Goal: Task Accomplishment & Management: Manage account settings

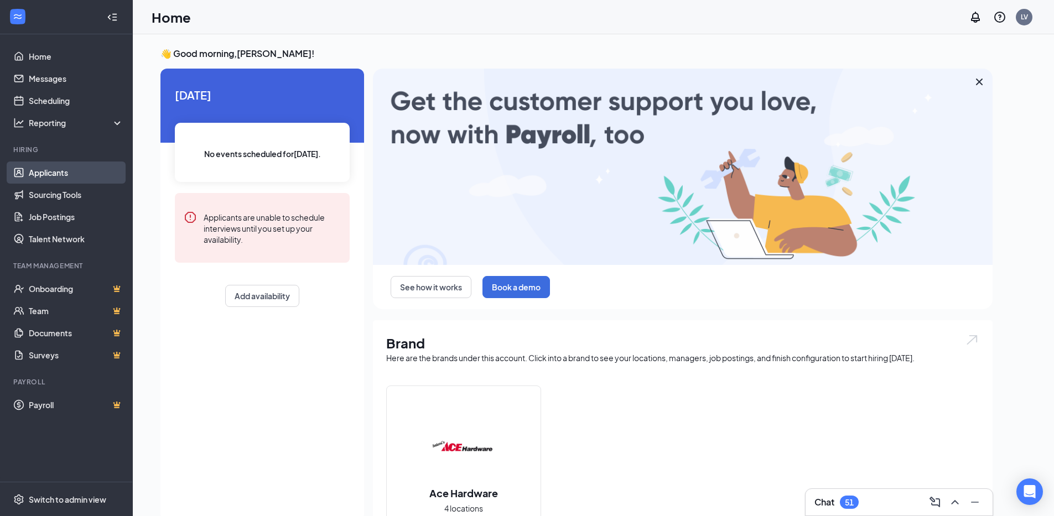
click at [29, 174] on link "Applicants" at bounding box center [76, 173] width 95 height 22
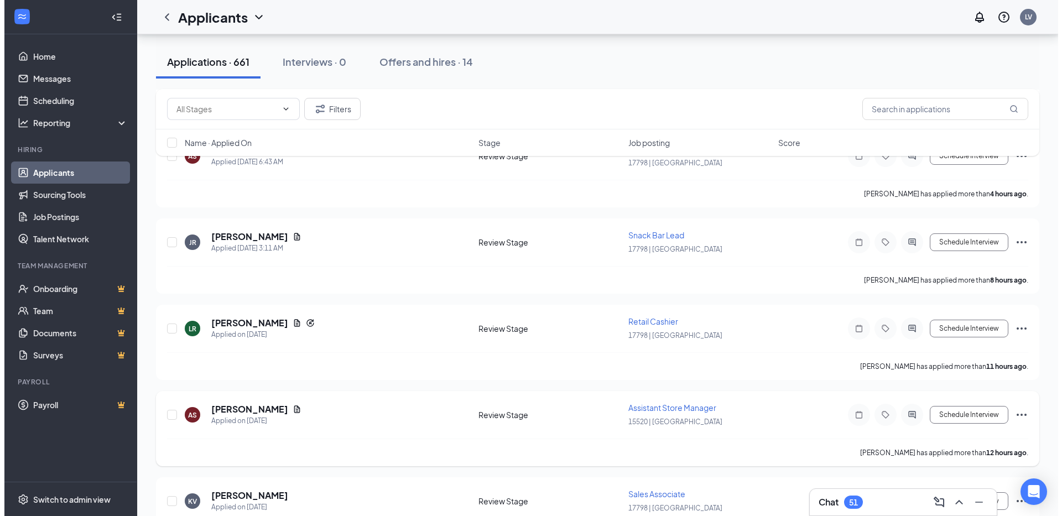
scroll to position [774, 0]
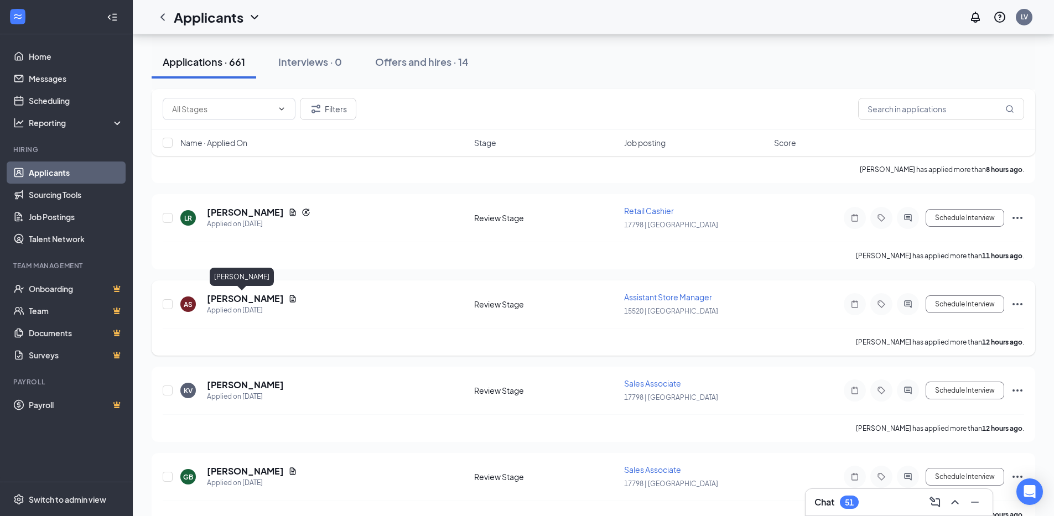
click at [233, 300] on h5 "[PERSON_NAME]" at bounding box center [245, 299] width 77 height 12
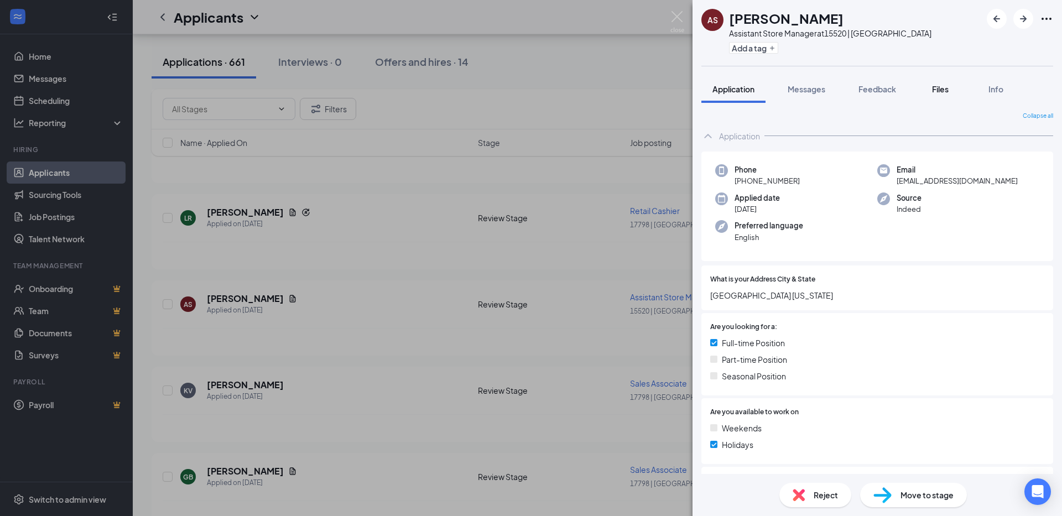
click at [937, 91] on span "Files" at bounding box center [940, 89] width 17 height 10
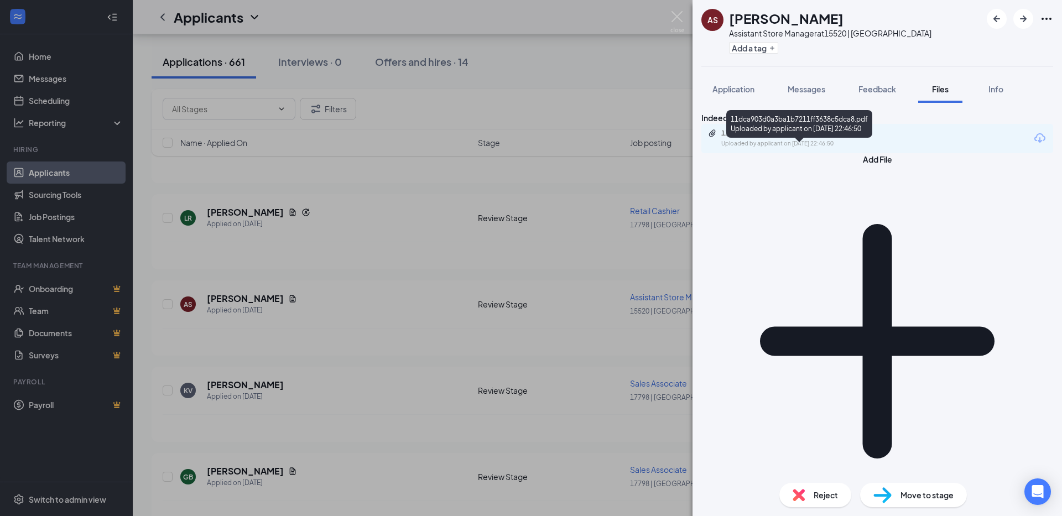
click at [845, 138] on div "11dca903d0a3ba1b7211ff3638c5dca8.pdf" at bounding box center [798, 133] width 155 height 9
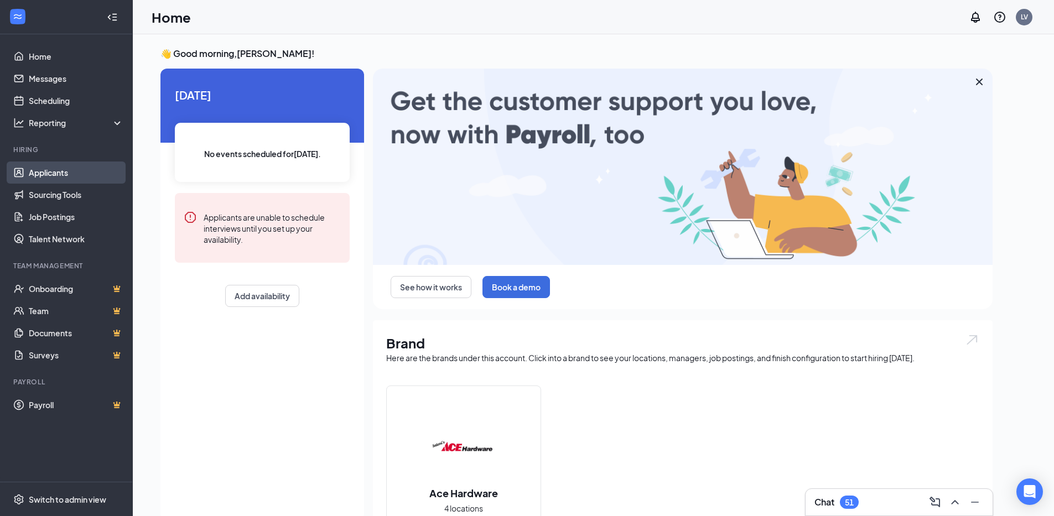
click at [47, 170] on link "Applicants" at bounding box center [76, 173] width 95 height 22
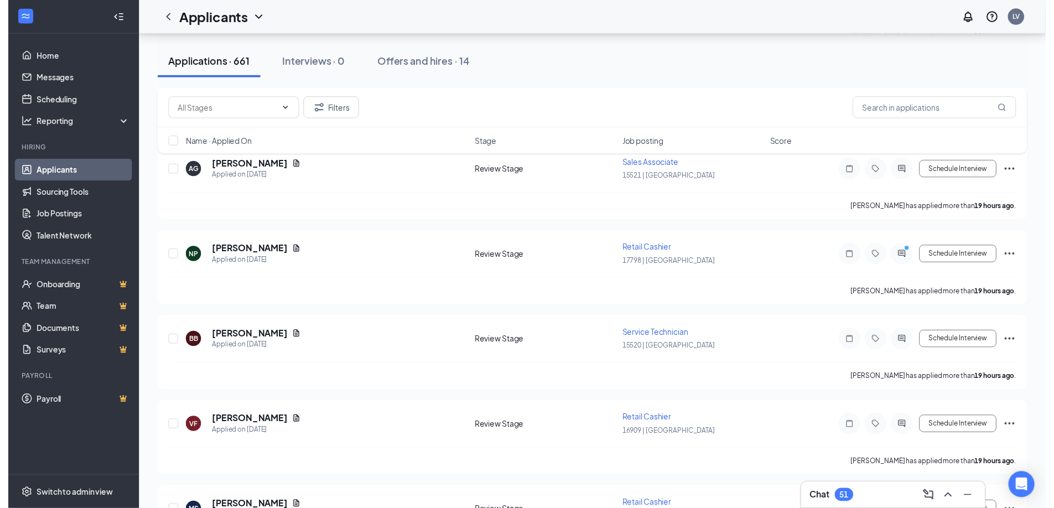
scroll to position [1881, 0]
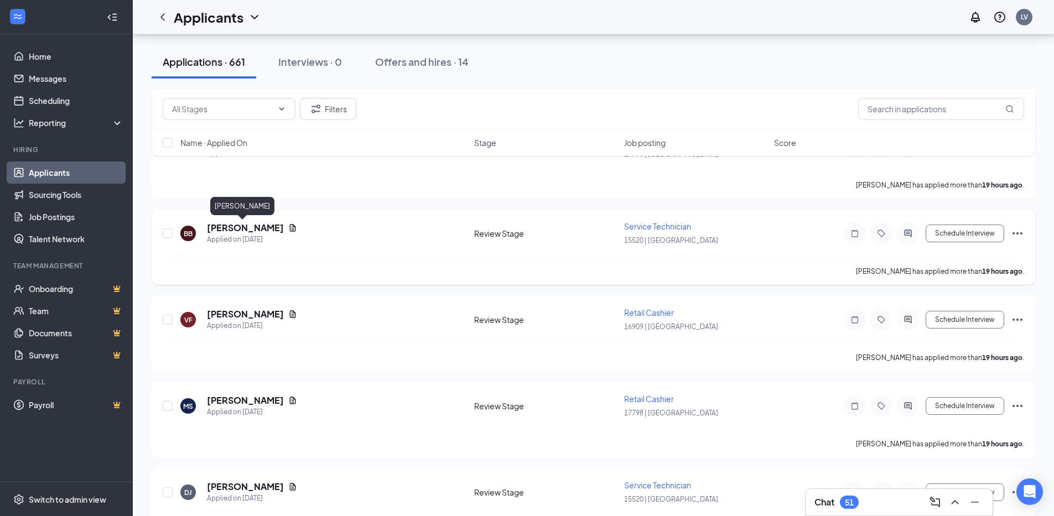
click at [240, 233] on h5 "[PERSON_NAME]" at bounding box center [245, 228] width 77 height 12
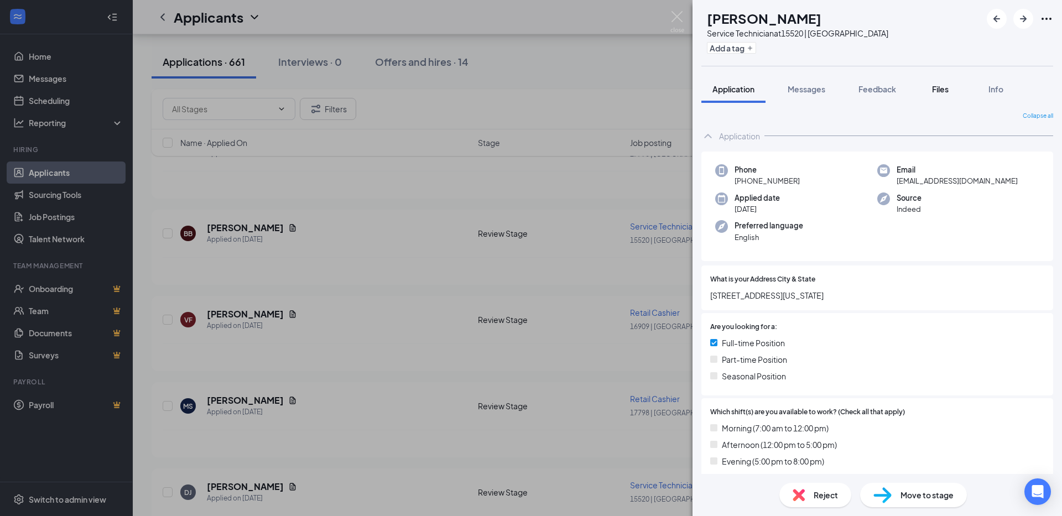
click at [938, 91] on span "Files" at bounding box center [940, 89] width 17 height 10
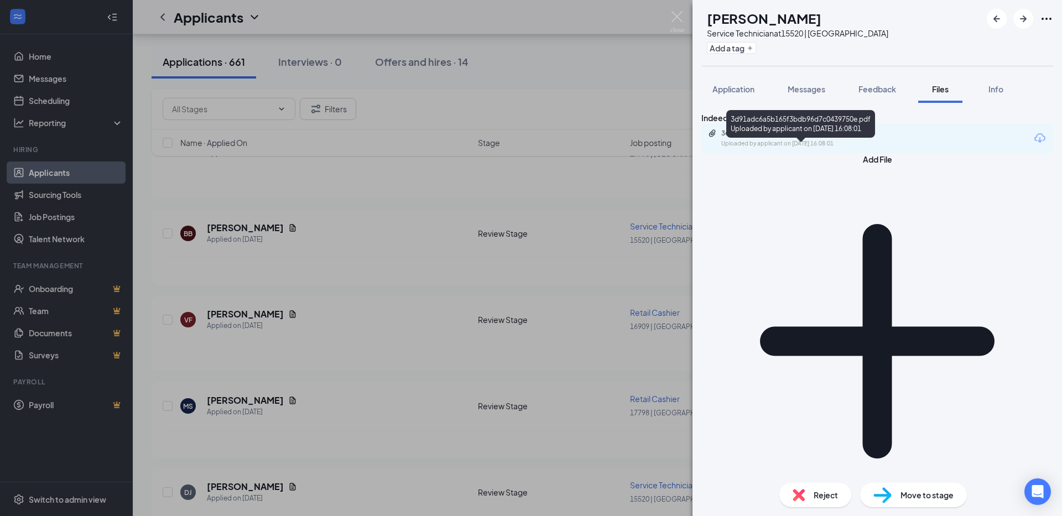
click at [824, 138] on div "3d91adc6a5b165f3bdb96d7c0439750e.pdf" at bounding box center [798, 133] width 155 height 9
click at [681, 14] on img at bounding box center [677, 22] width 14 height 22
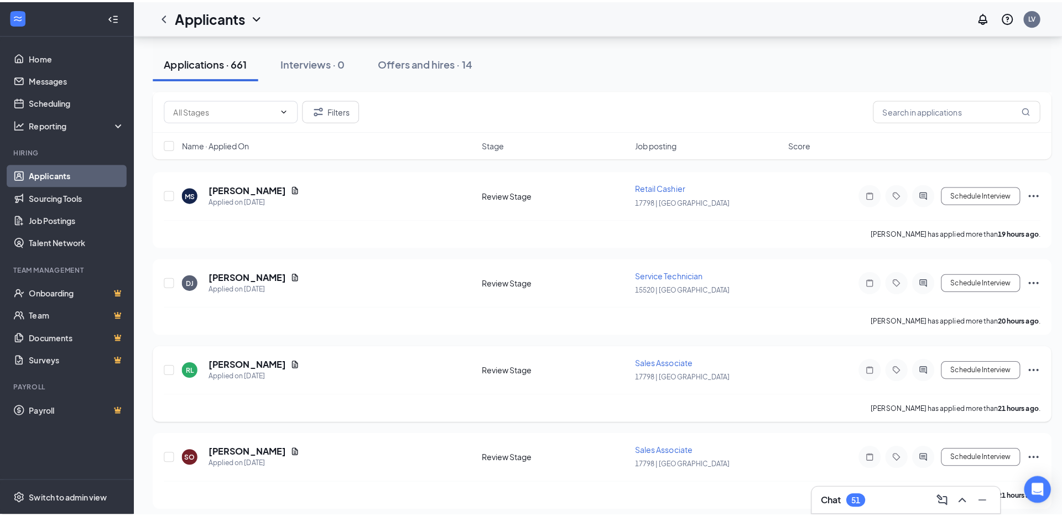
scroll to position [2102, 0]
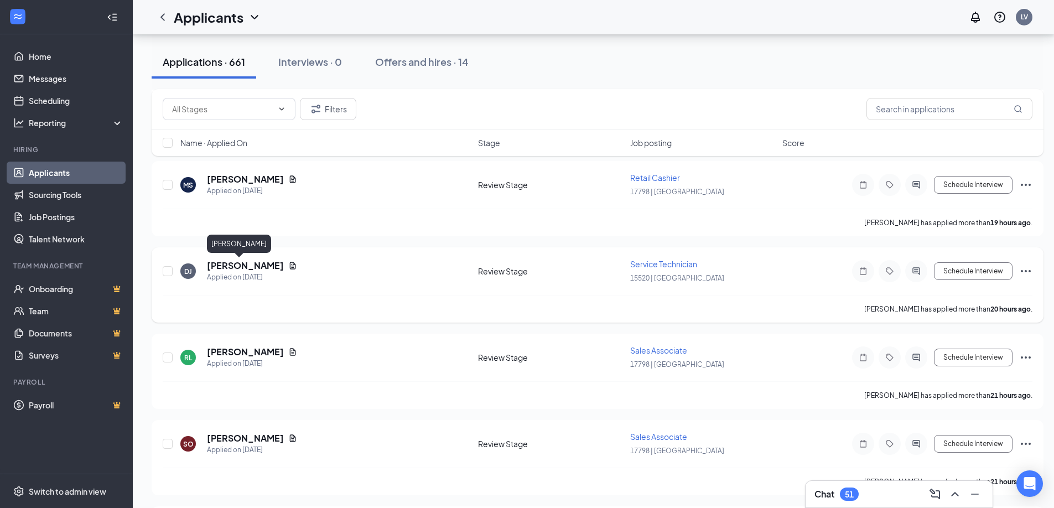
click at [215, 267] on h5 "[PERSON_NAME]" at bounding box center [245, 265] width 77 height 12
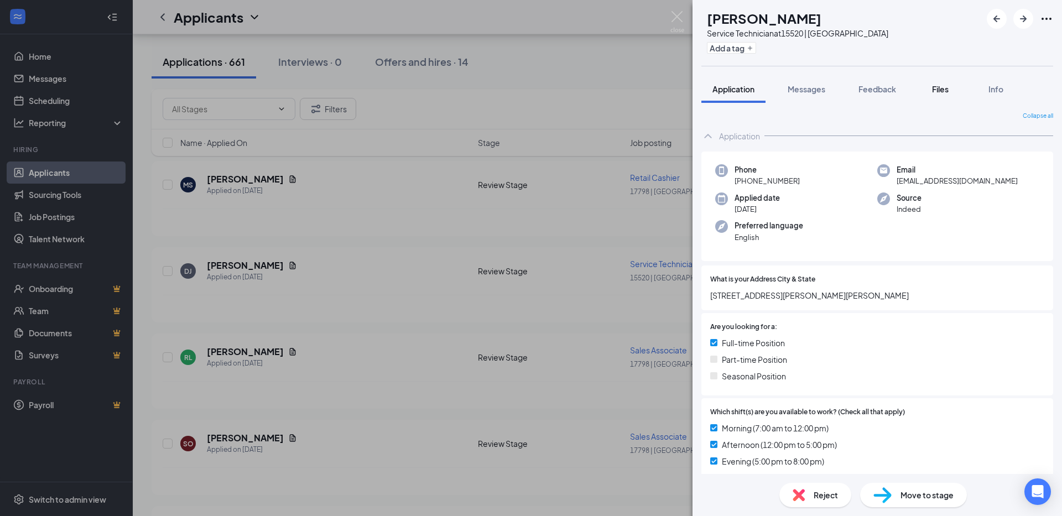
drag, startPoint x: 938, startPoint y: 94, endPoint x: 933, endPoint y: 101, distance: 8.3
click at [938, 93] on div "Files" at bounding box center [940, 89] width 22 height 11
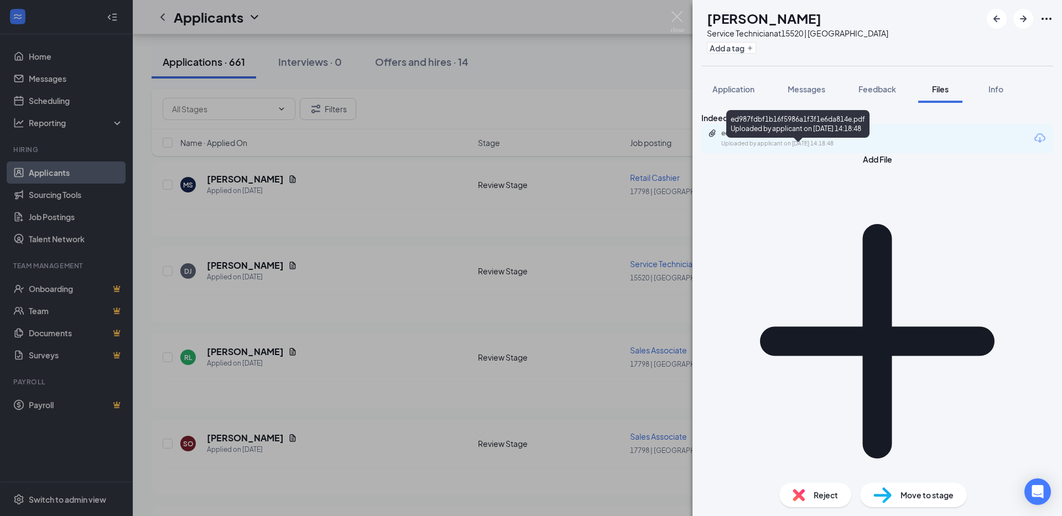
click at [800, 138] on div "ed987fdbf1b16f5986a1f3f1e6da814e.pdf" at bounding box center [798, 133] width 155 height 9
